Goal: Check status: Check status

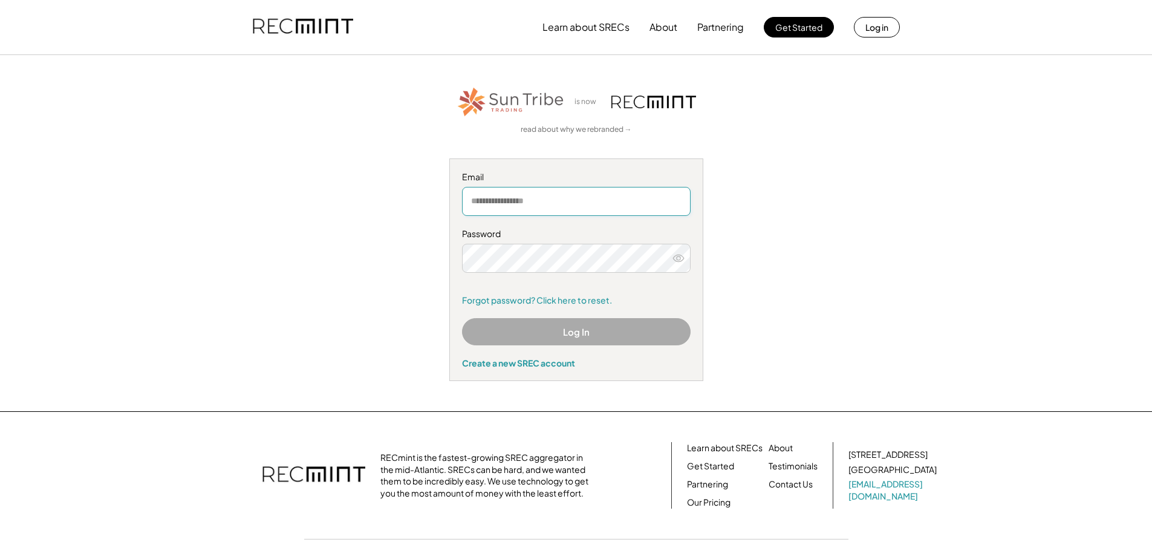
click at [601, 203] on input "email" at bounding box center [576, 201] width 229 height 29
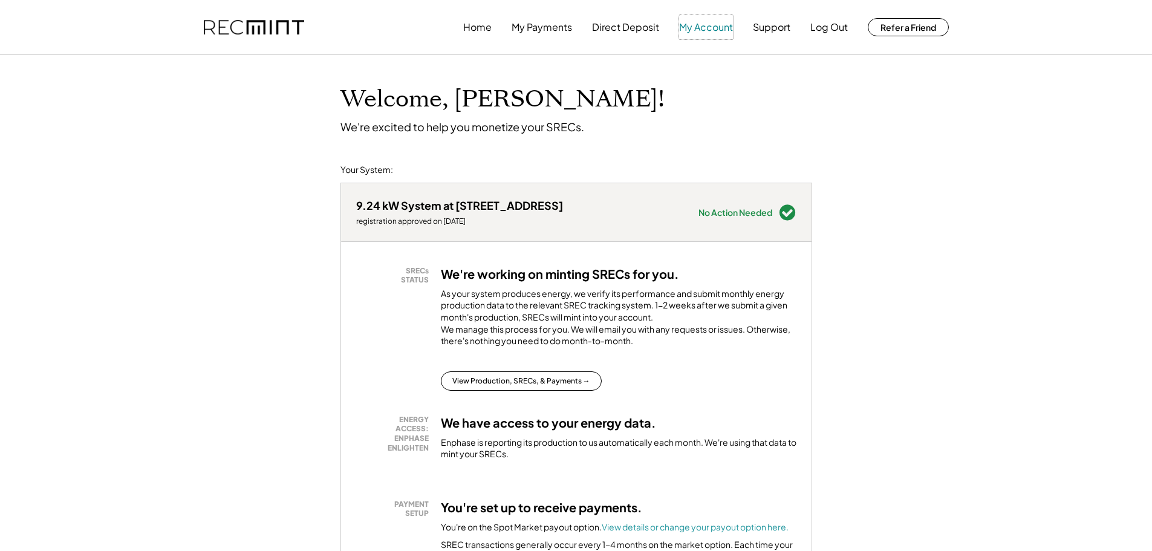
click at [702, 30] on button "My Account" at bounding box center [706, 27] width 54 height 24
click at [482, 389] on button "View Production, SRECs, & Payments →" at bounding box center [521, 380] width 161 height 19
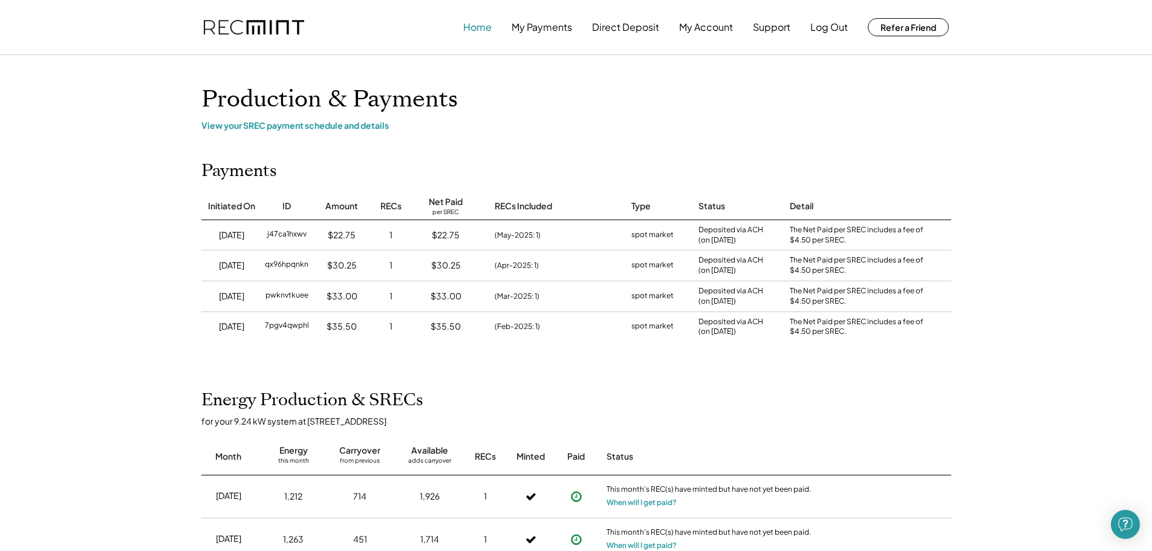
click at [473, 27] on button "Home" at bounding box center [477, 27] width 28 height 24
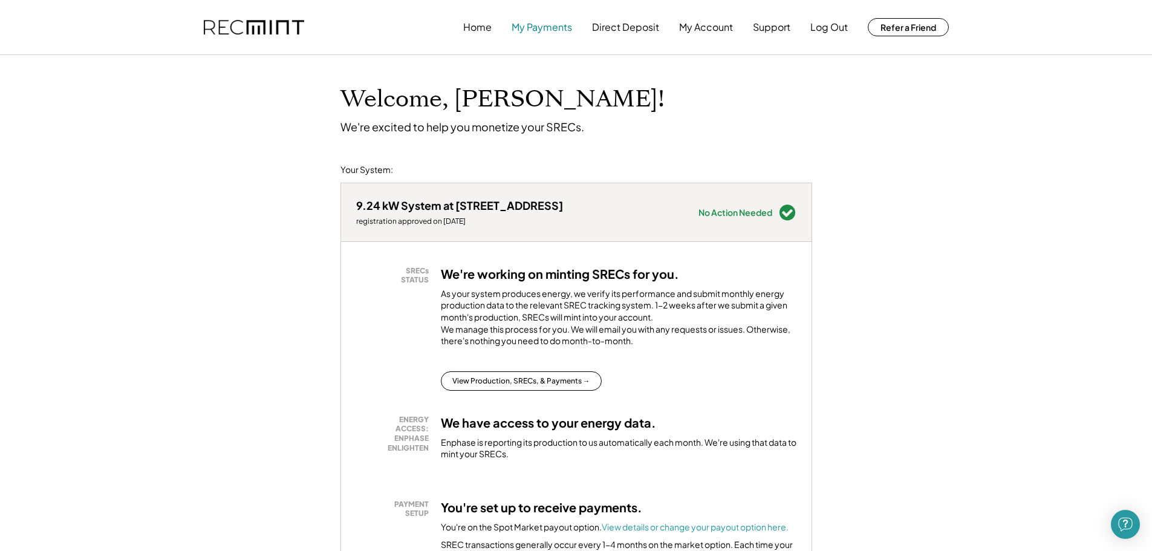
click at [523, 27] on button "My Payments" at bounding box center [542, 27] width 60 height 24
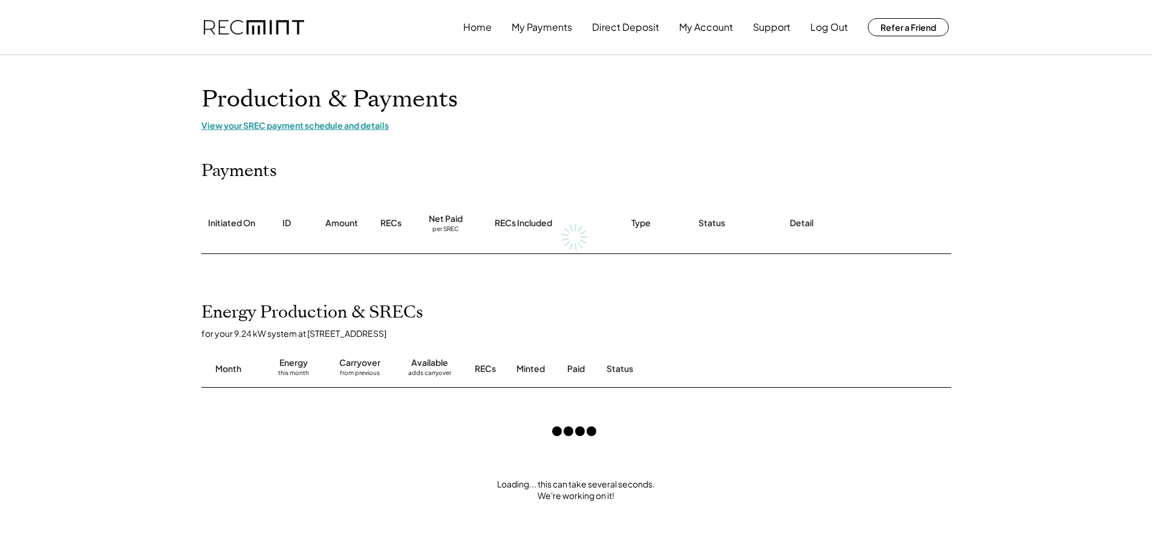
click at [311, 123] on div "View your SREC payment schedule and details" at bounding box center [576, 125] width 750 height 11
